Goal: Task Accomplishment & Management: Manage account settings

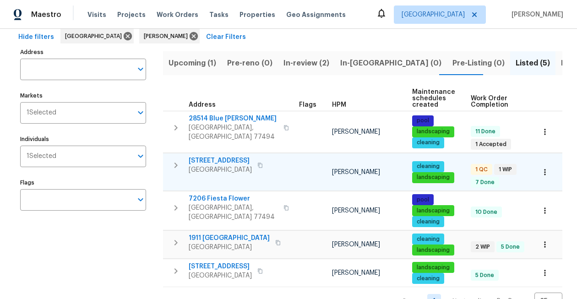
scroll to position [66, 0]
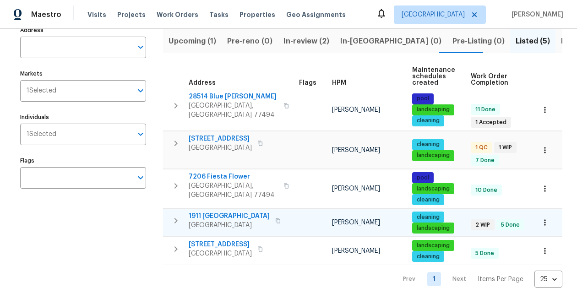
click at [240, 212] on span "1911 [GEOGRAPHIC_DATA]" at bounding box center [229, 216] width 81 height 9
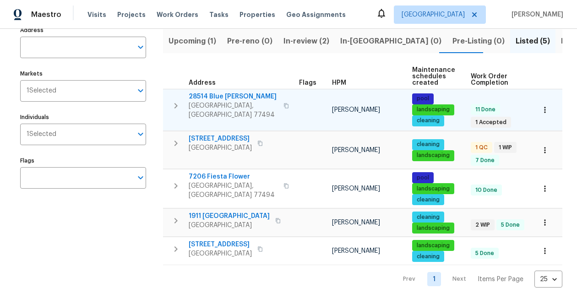
click at [542, 105] on icon "button" at bounding box center [544, 109] width 9 height 9
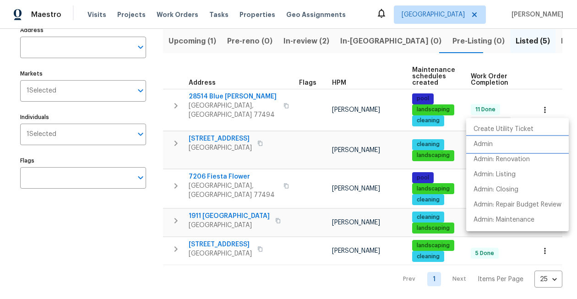
click at [491, 144] on p "Admin" at bounding box center [483, 145] width 19 height 10
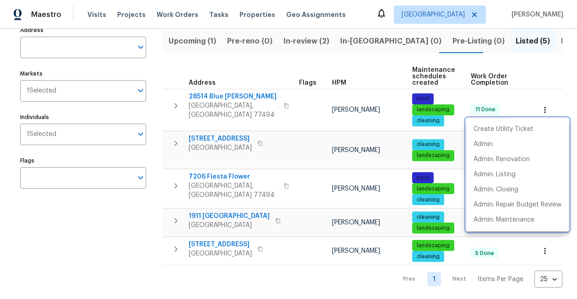
click at [141, 265] on div at bounding box center [288, 149] width 577 height 299
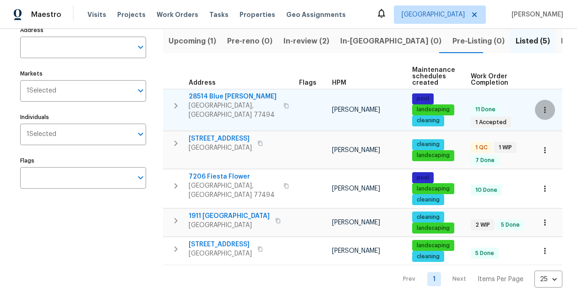
click at [554, 108] on button "button" at bounding box center [545, 110] width 20 height 20
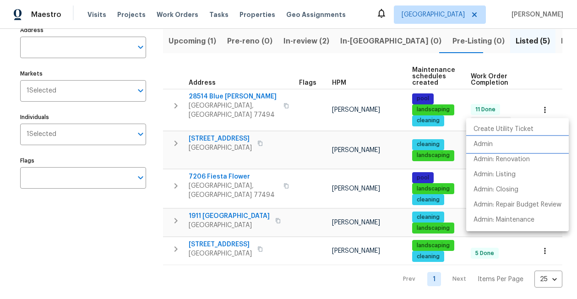
click at [498, 145] on li "Admin" at bounding box center [517, 144] width 103 height 15
click at [489, 145] on p "Admin" at bounding box center [483, 145] width 19 height 10
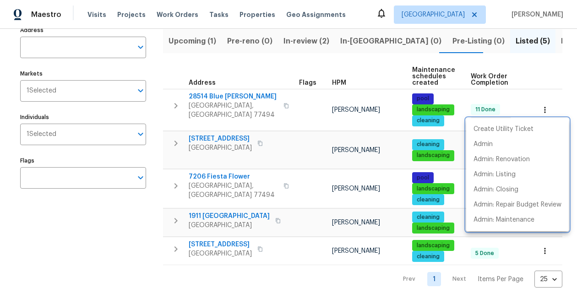
click at [122, 231] on div at bounding box center [288, 149] width 577 height 299
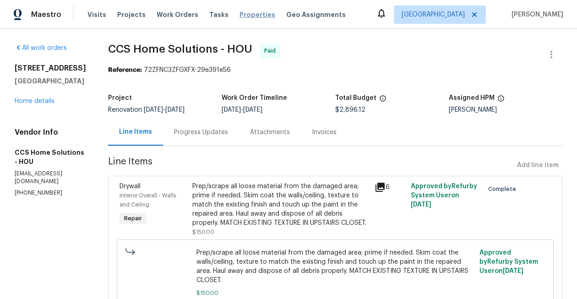
click at [240, 15] on span "Properties" at bounding box center [258, 14] width 36 height 9
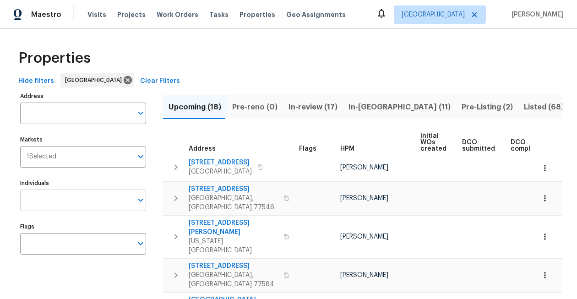
click at [86, 203] on input "Individuals" at bounding box center [76, 201] width 112 height 22
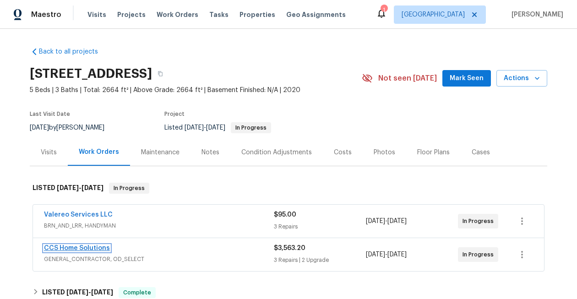
click at [77, 250] on link "CCS Home Solutions" at bounding box center [77, 248] width 66 height 6
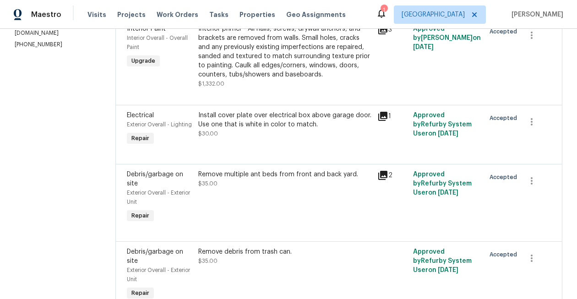
scroll to position [157, 0]
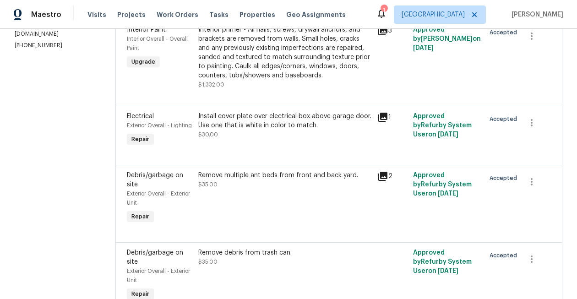
click at [379, 179] on icon at bounding box center [382, 176] width 9 height 9
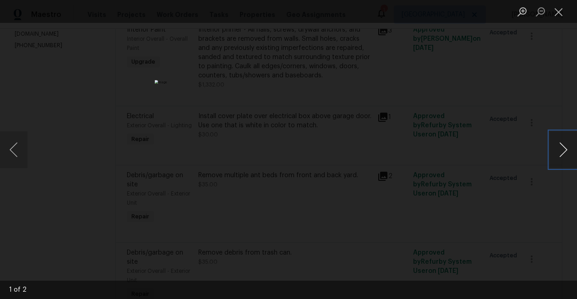
click at [564, 153] on button "Next image" at bounding box center [563, 149] width 27 height 37
click at [558, 11] on button "Close lightbox" at bounding box center [559, 12] width 18 height 16
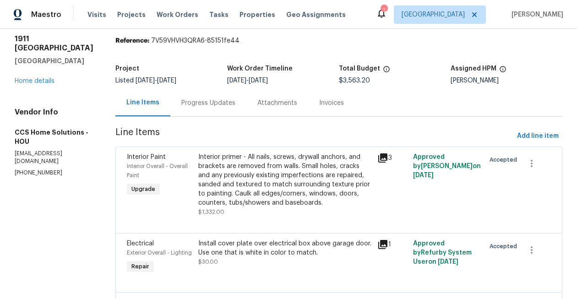
scroll to position [0, 0]
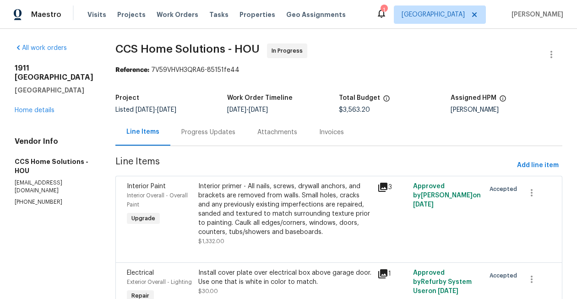
click at [387, 15] on icon at bounding box center [381, 13] width 11 height 11
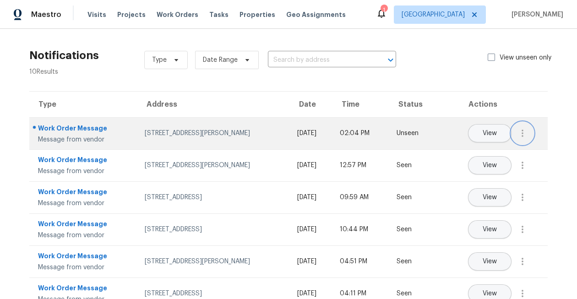
click at [527, 134] on icon "button" at bounding box center [522, 133] width 11 height 11
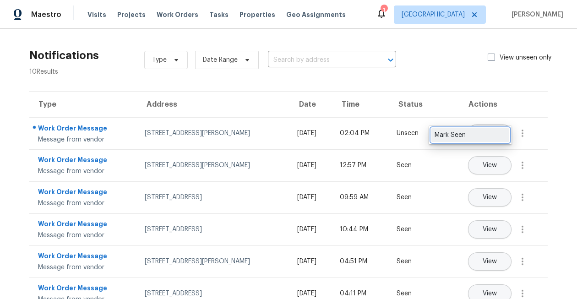
click at [473, 136] on div "Mark Seen" at bounding box center [470, 135] width 71 height 9
